Goal: Information Seeking & Learning: Find specific fact

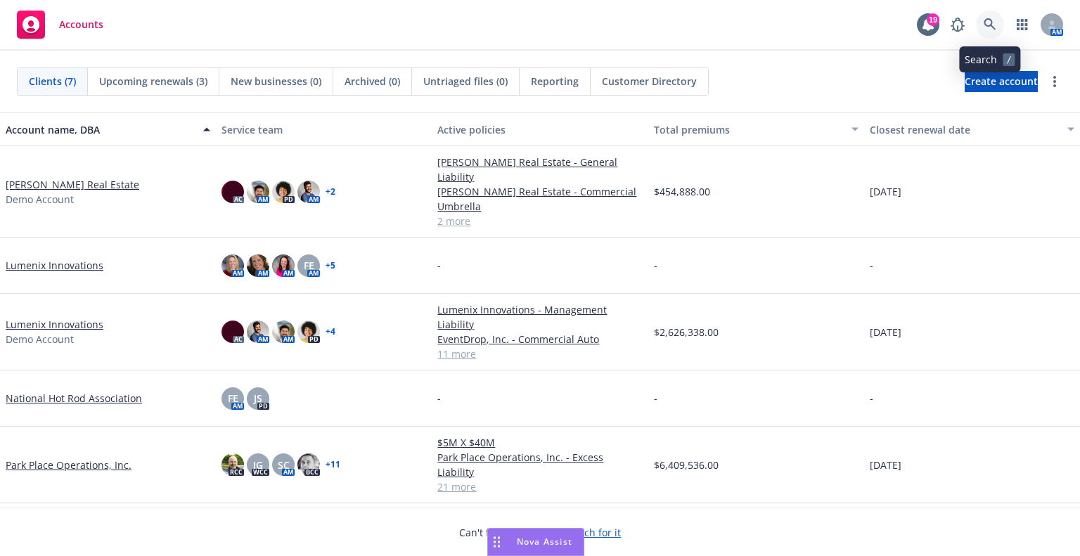
click at [983, 15] on link at bounding box center [990, 25] width 28 height 28
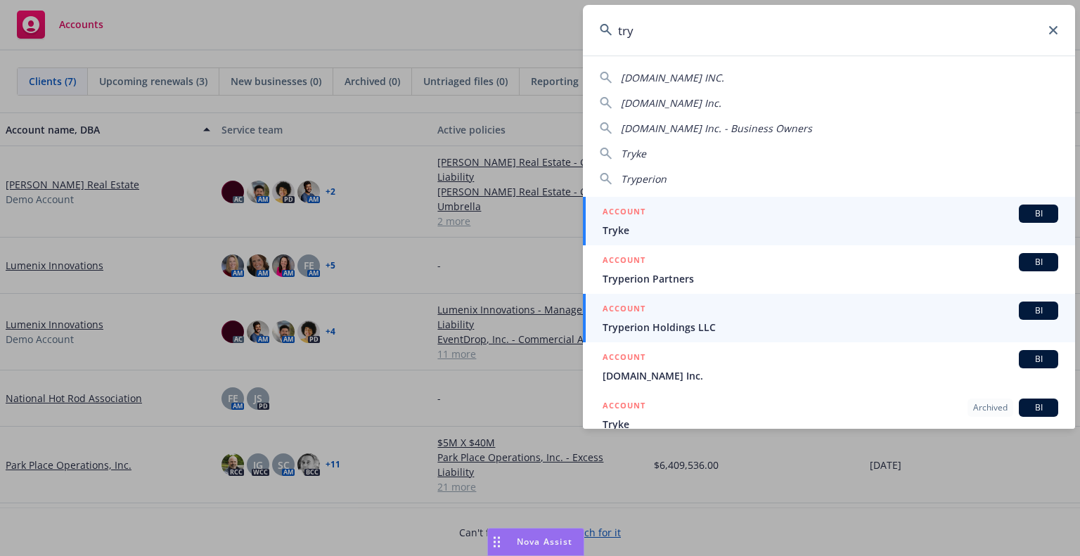
type input "try"
click at [724, 294] on link "ACCOUNT BI Tryperion Holdings LLC" at bounding box center [829, 318] width 492 height 48
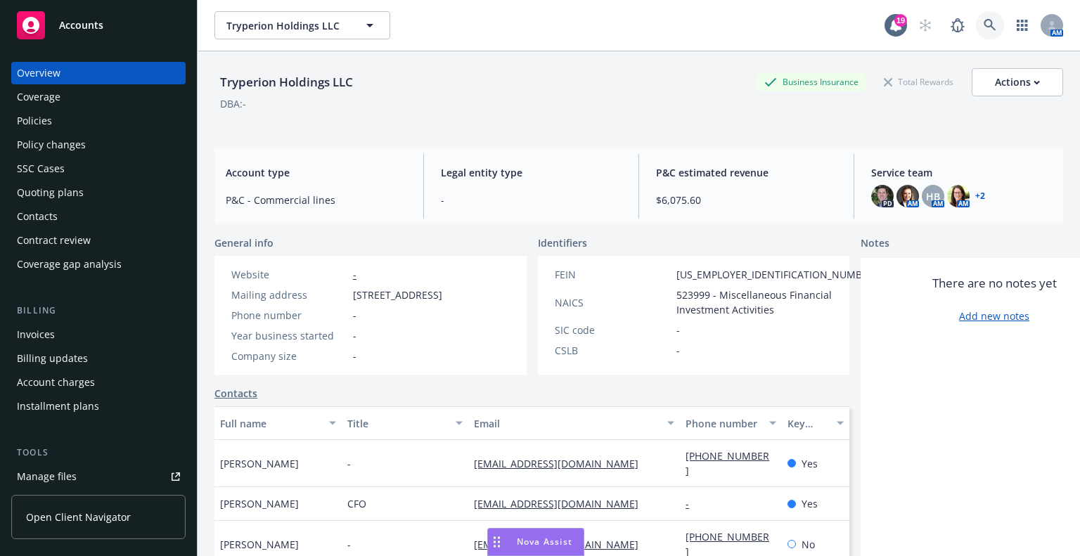
click at [983, 22] on icon at bounding box center [989, 25] width 13 height 13
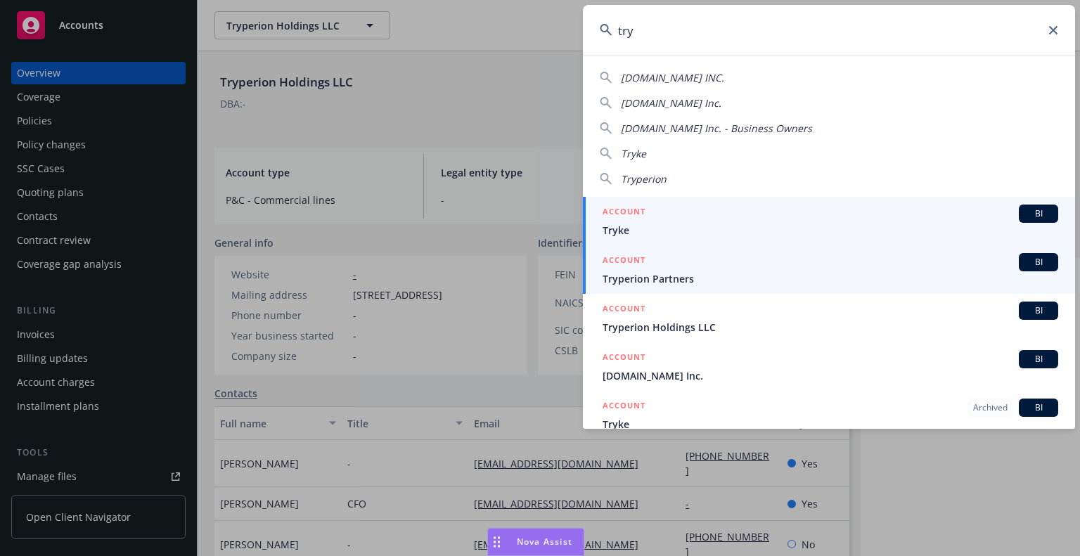
type input "try"
click at [752, 278] on span "Tryperion Partners" at bounding box center [829, 278] width 455 height 15
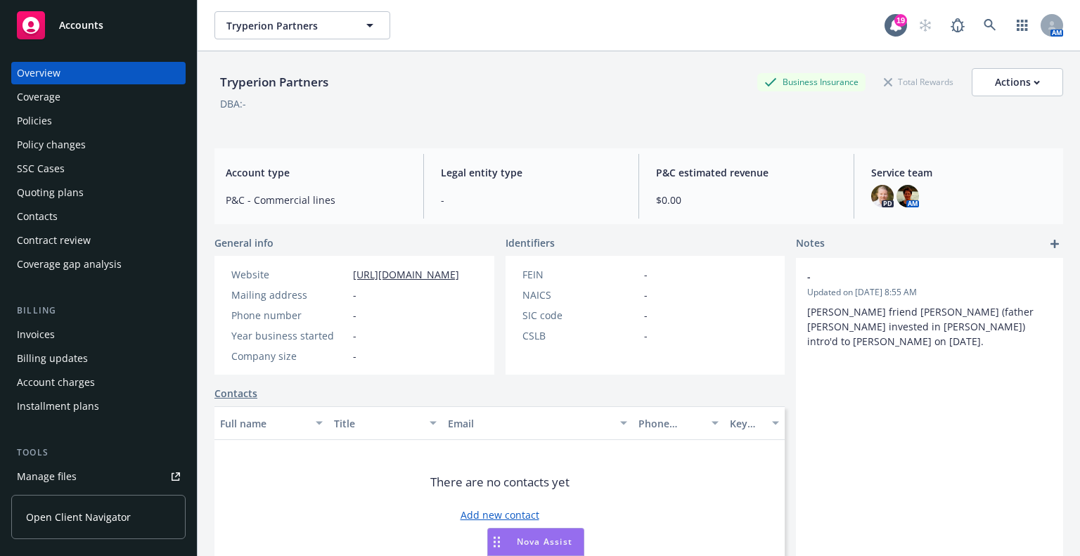
click at [548, 109] on div "DBA: -" at bounding box center [638, 103] width 848 height 15
click at [15, 123] on link "Policies" at bounding box center [98, 121] width 174 height 22
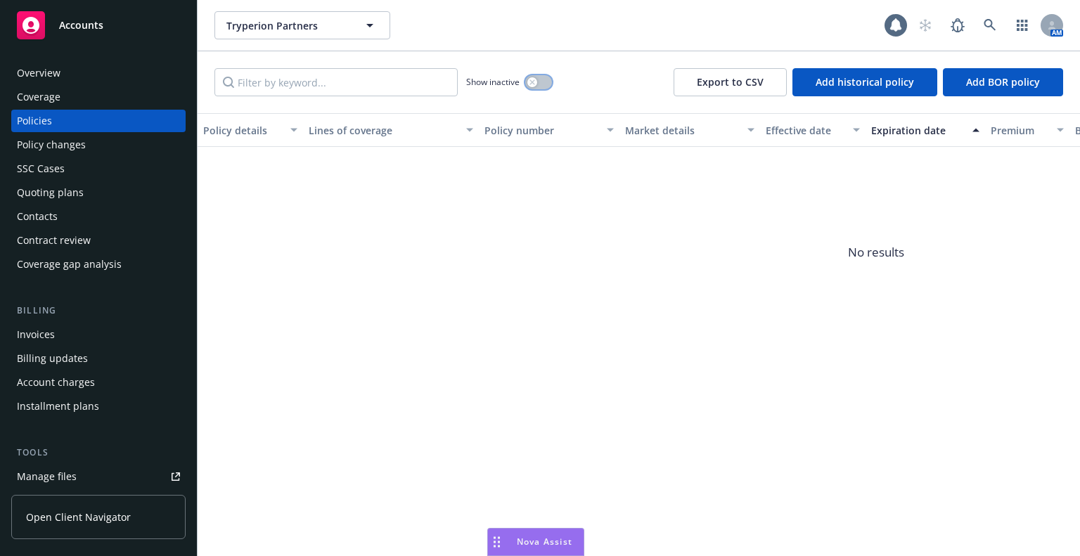
click at [536, 79] on div "button" at bounding box center [532, 82] width 10 height 10
click at [536, 79] on button "button" at bounding box center [538, 82] width 27 height 14
click at [984, 16] on link at bounding box center [990, 25] width 28 height 28
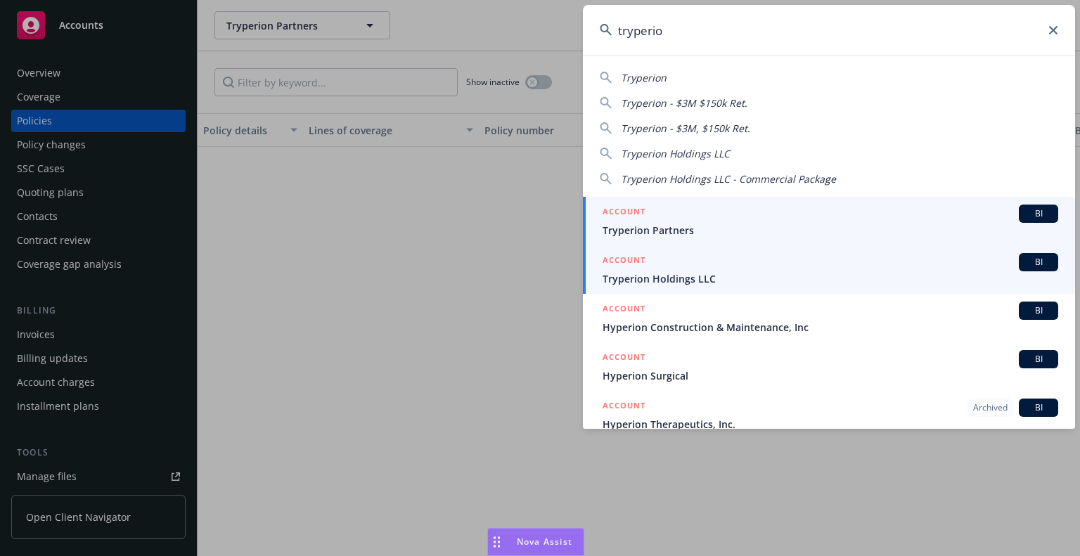
type input "tryperio"
click at [933, 276] on span "Tryperion Holdings LLC" at bounding box center [829, 278] width 455 height 15
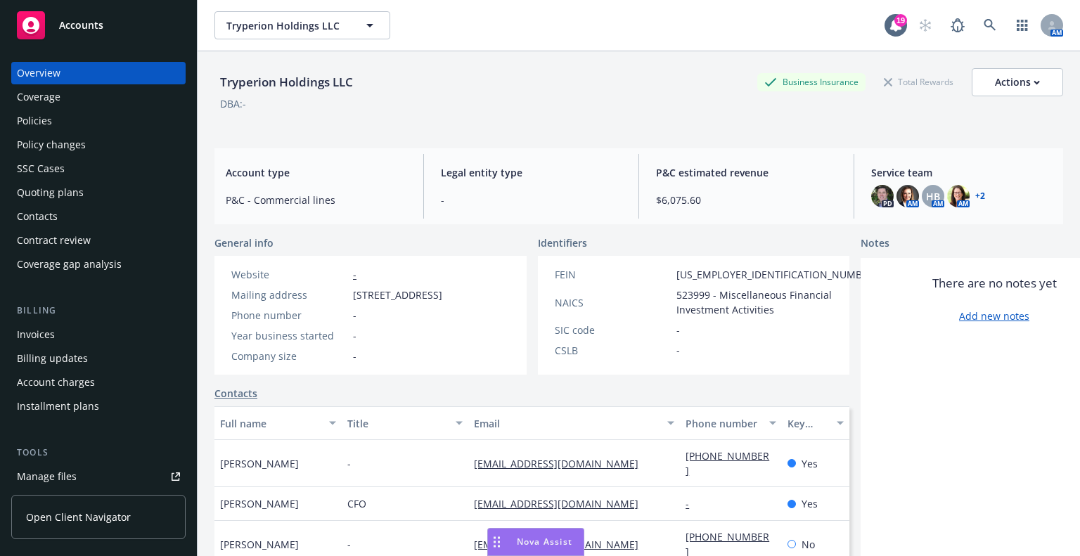
click at [56, 115] on div "Policies" at bounding box center [98, 121] width 163 height 22
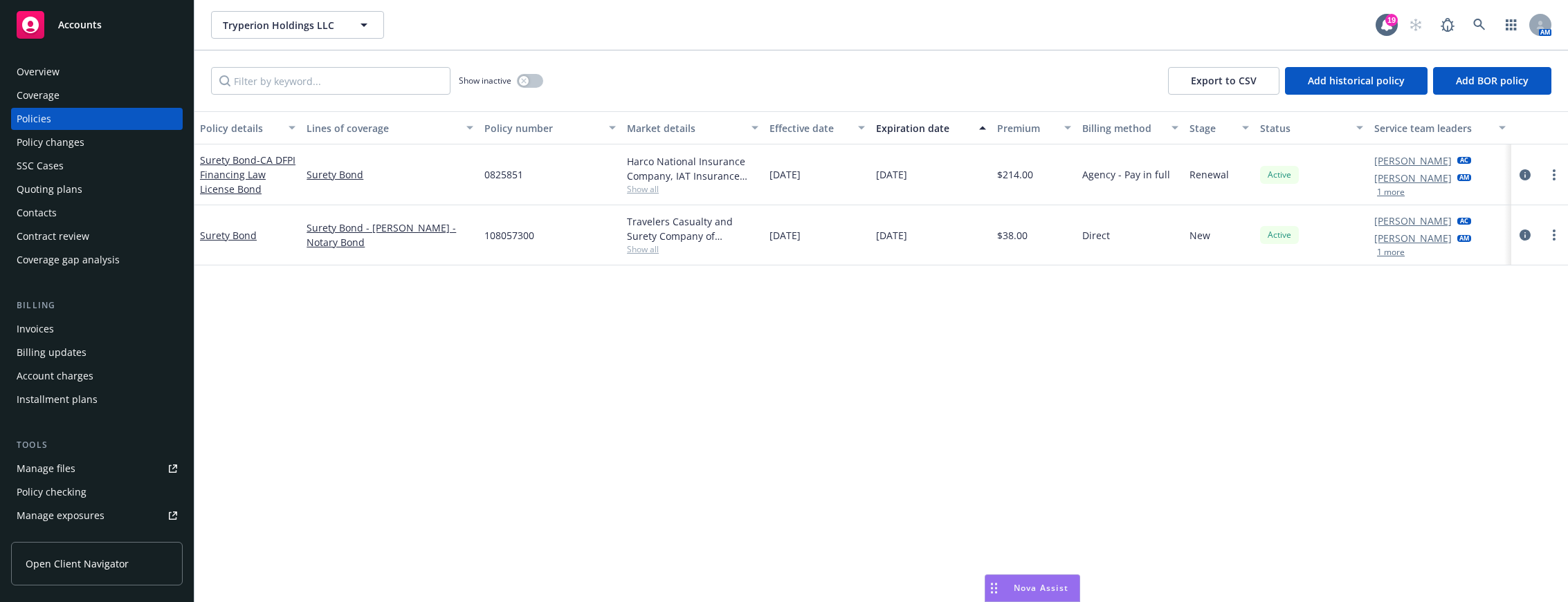
click at [1062, 194] on button "1 more" at bounding box center [1391, 192] width 28 height 8
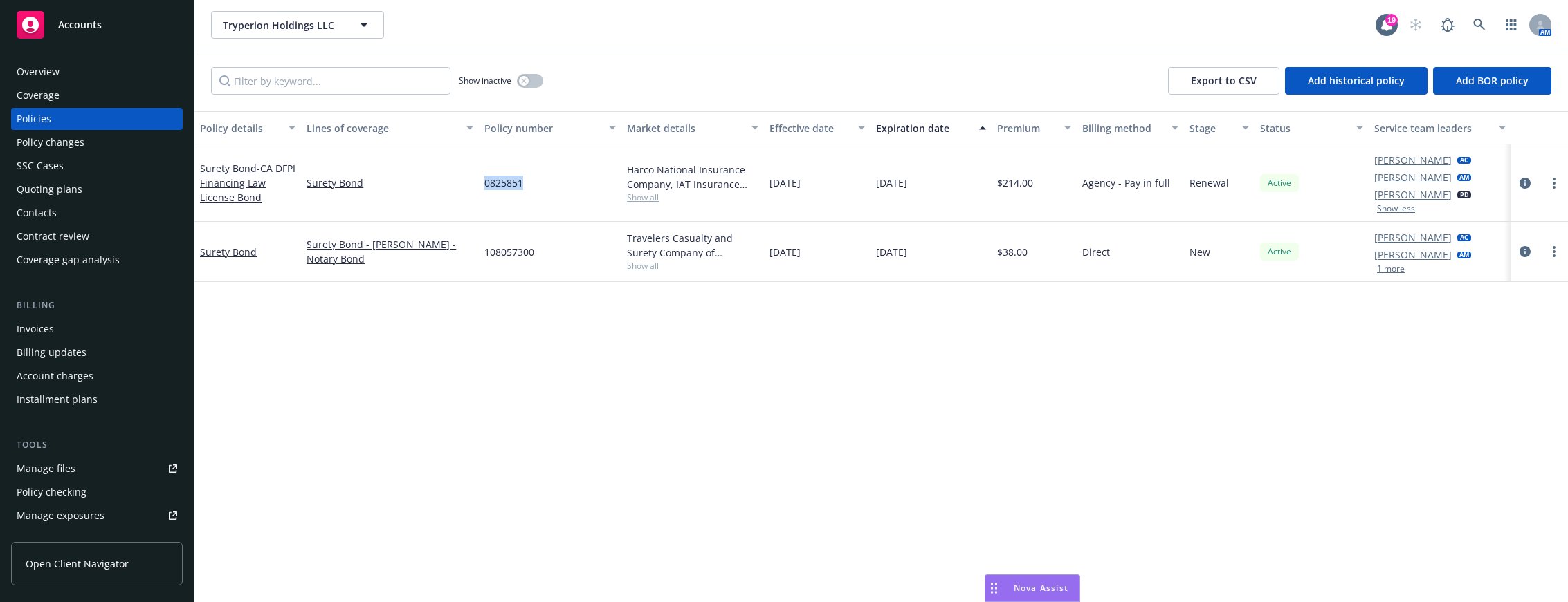
drag, startPoint x: 485, startPoint y: 180, endPoint x: 523, endPoint y: 176, distance: 38.2
click at [523, 176] on div "0825851" at bounding box center [549, 183] width 143 height 78
copy span "0825851"
click at [1062, 180] on icon "circleInformation" at bounding box center [1524, 183] width 11 height 11
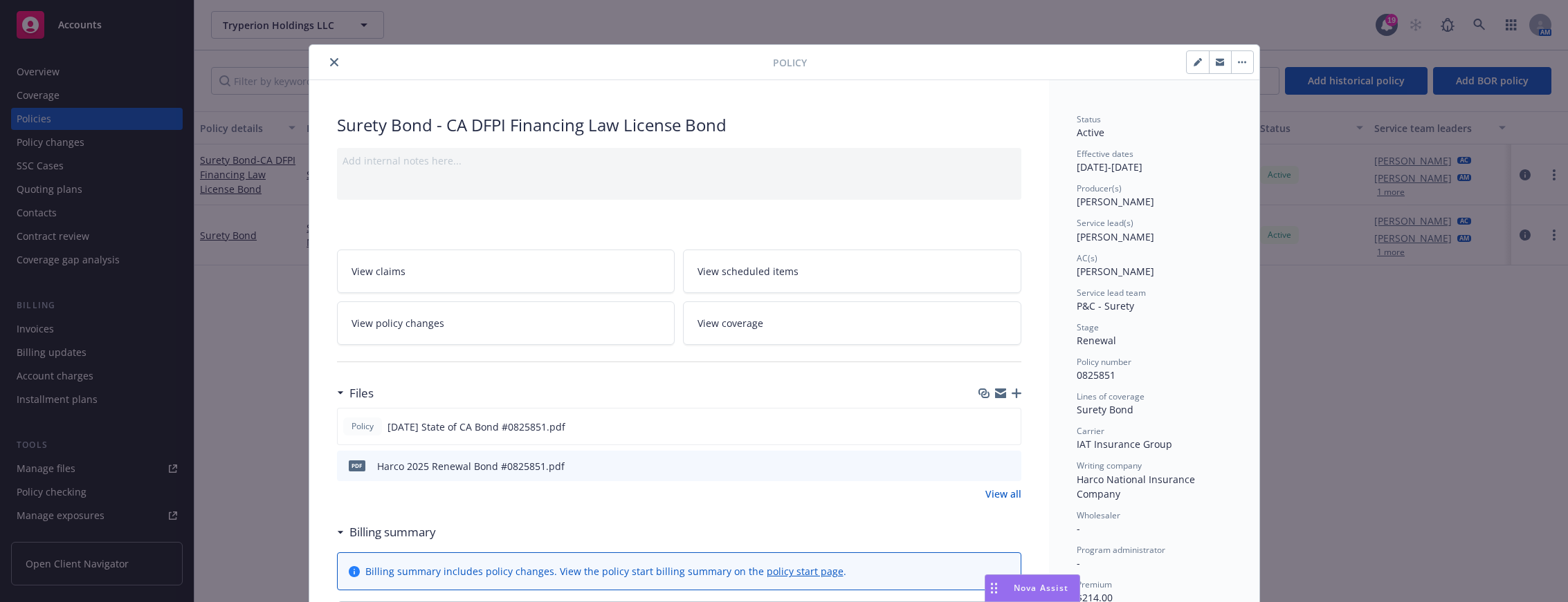
click at [1062, 64] on button "button" at bounding box center [1241, 62] width 22 height 22
click at [1062, 178] on div "Status Active Effective dates [DATE] - [DATE] Producer(s) [PERSON_NAME] Service…" at bounding box center [1154, 446] width 155 height 665
click at [1062, 63] on icon "button" at bounding box center [1220, 63] width 8 height 5
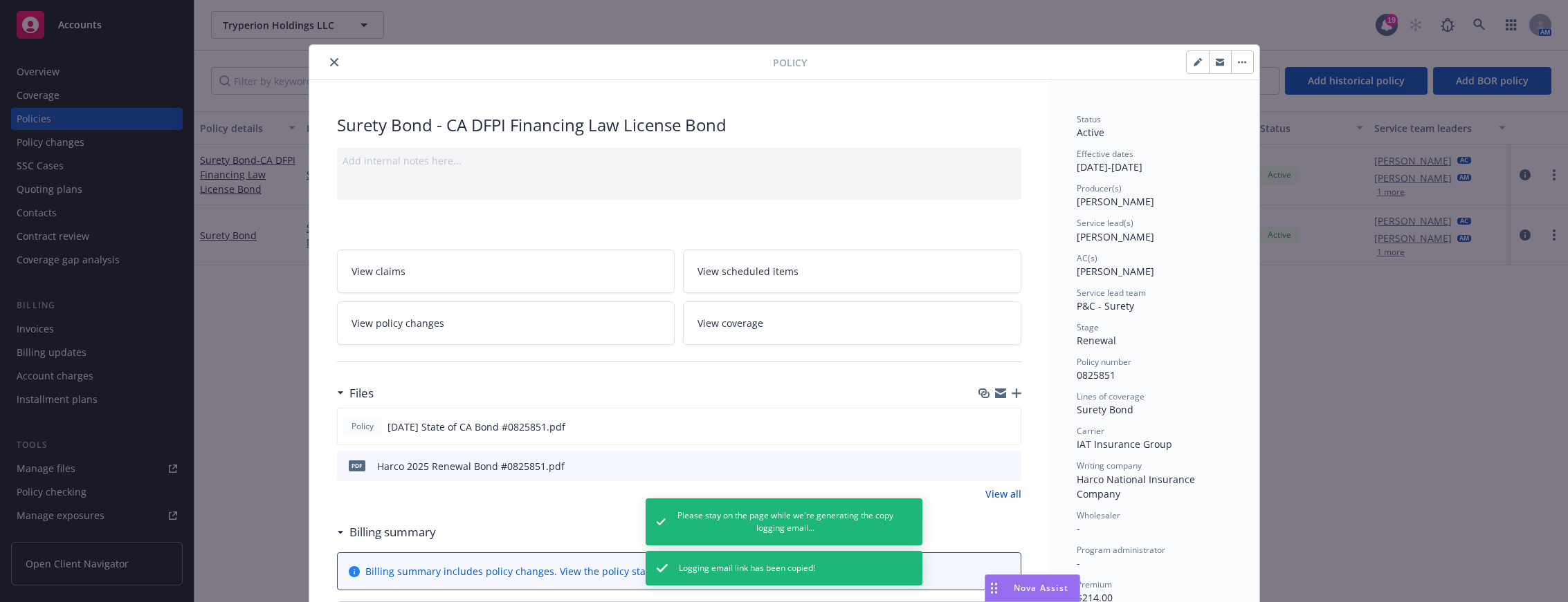
click at [330, 58] on icon "close" at bounding box center [334, 62] width 8 height 8
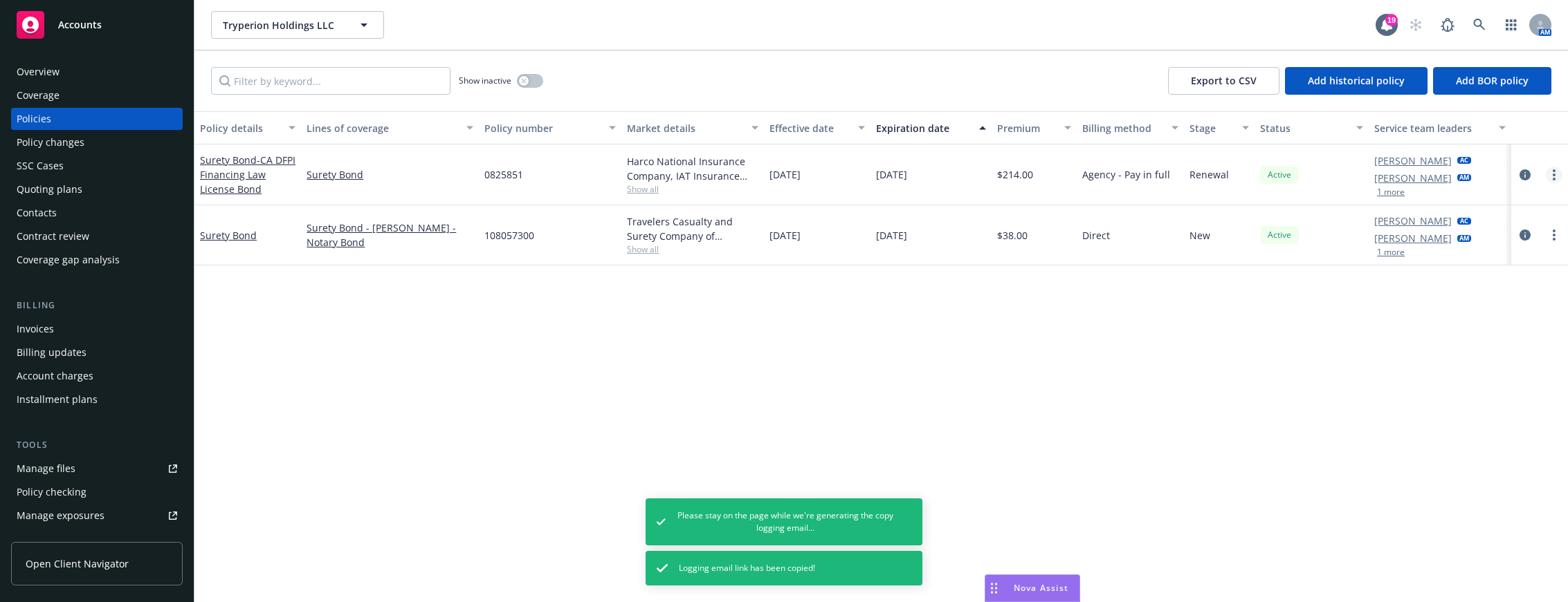
click at [1062, 180] on link "more" at bounding box center [1553, 174] width 17 height 17
click at [1062, 434] on div "Policy details Lines of coverage Policy number Market details Effective date Ex…" at bounding box center [880, 357] width 1373 height 492
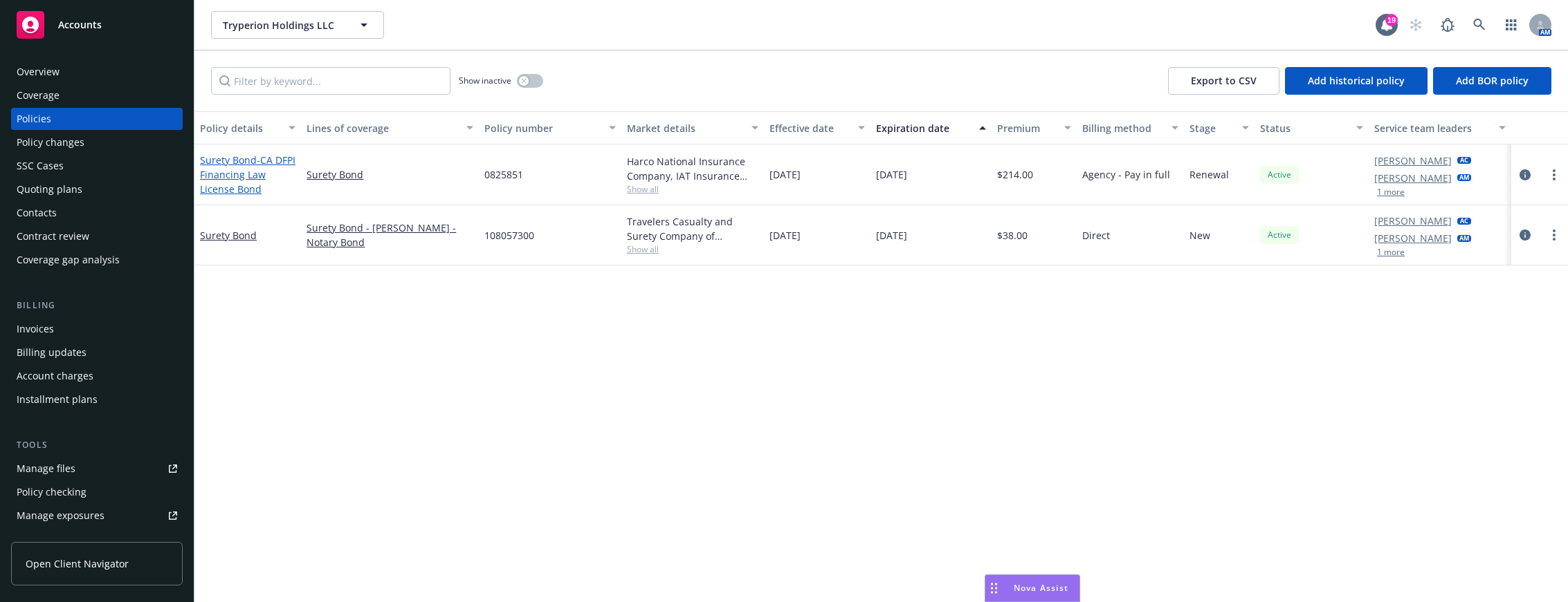
click at [250, 177] on span "- CA DFPI Financing Law License Bond" at bounding box center [247, 174] width 95 height 42
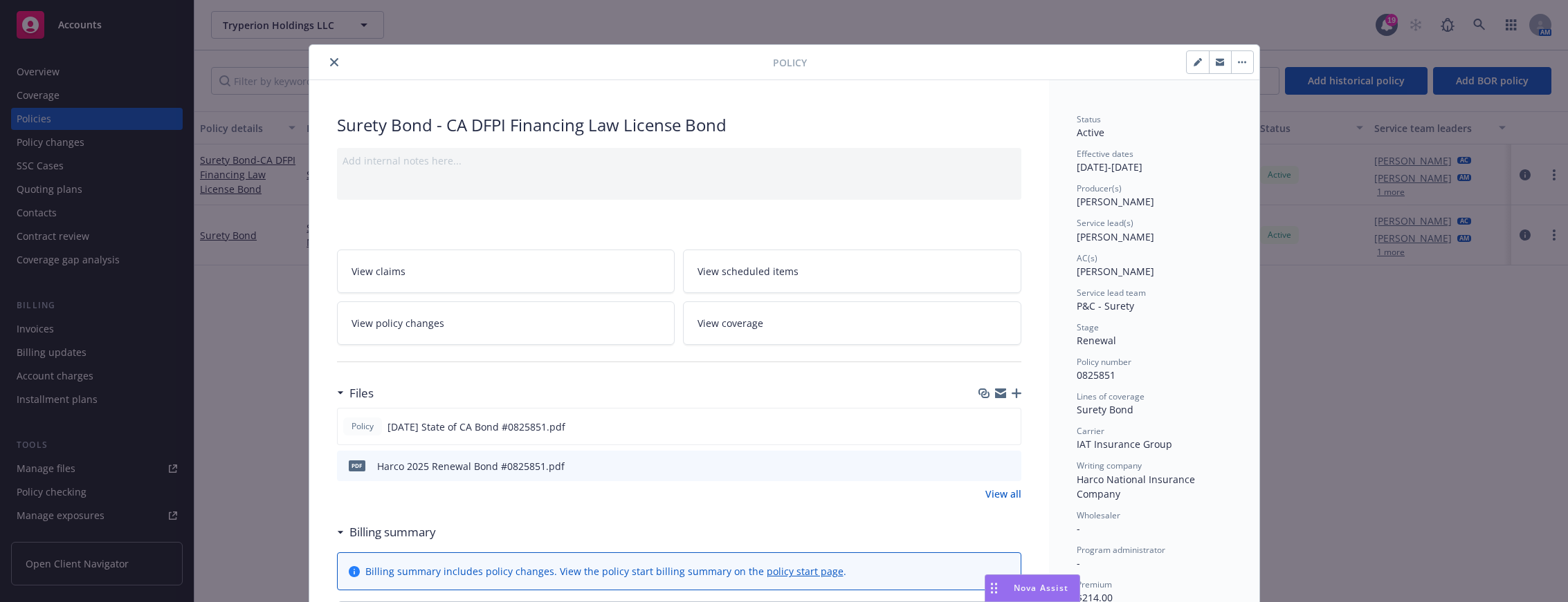
scroll to position [41, 0]
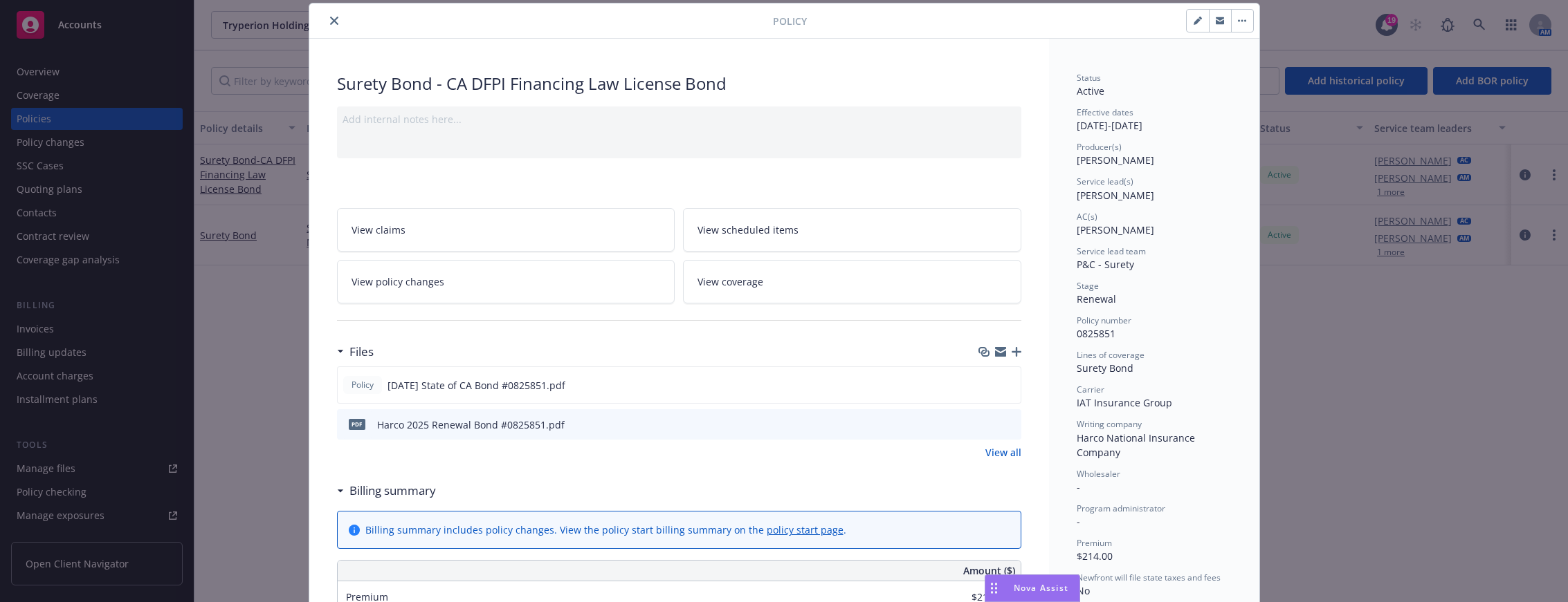
click at [330, 23] on icon "close" at bounding box center [334, 21] width 8 height 8
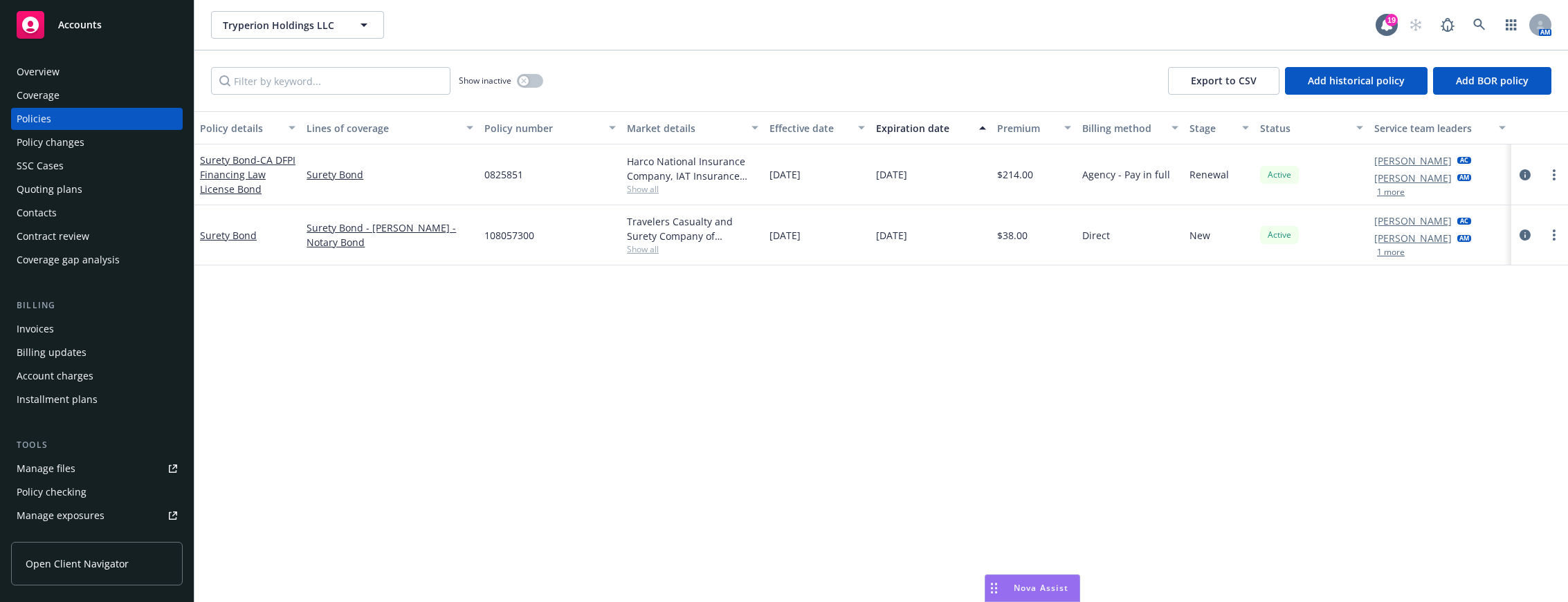
drag, startPoint x: 229, startPoint y: 178, endPoint x: 296, endPoint y: 152, distance: 71.9
click at [297, 152] on div "Surety Bond - CA DFPI Financing Law License Bond" at bounding box center [247, 175] width 106 height 61
click at [235, 179] on span "- CA DFPI Financing Law License Bond" at bounding box center [247, 174] width 95 height 42
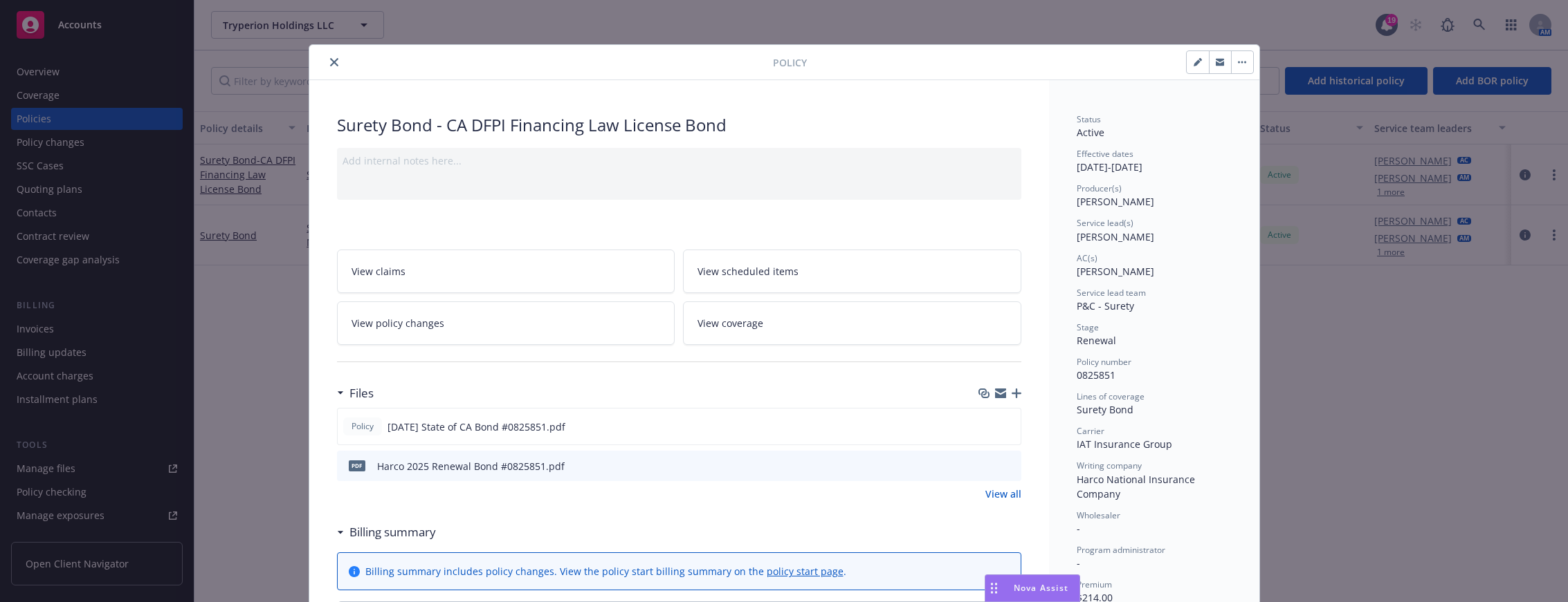
scroll to position [41, 0]
